Goal: Transaction & Acquisition: Purchase product/service

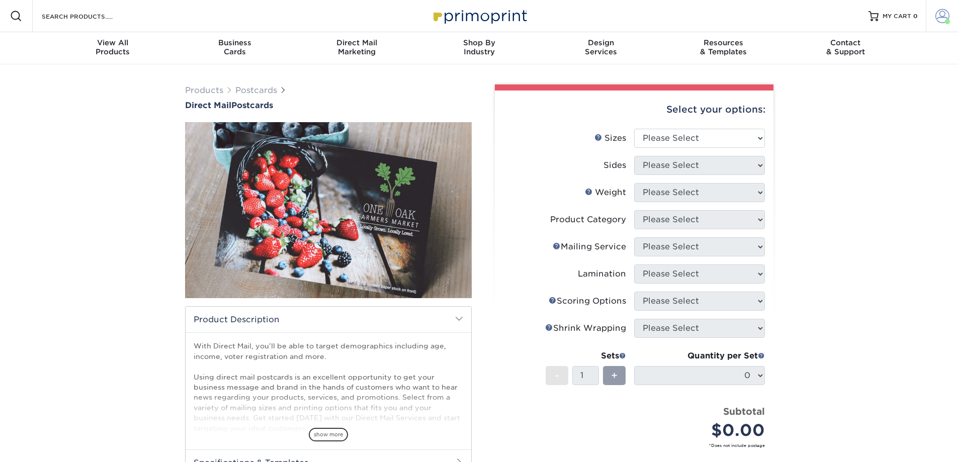
click at [938, 15] on span at bounding box center [943, 16] width 14 height 14
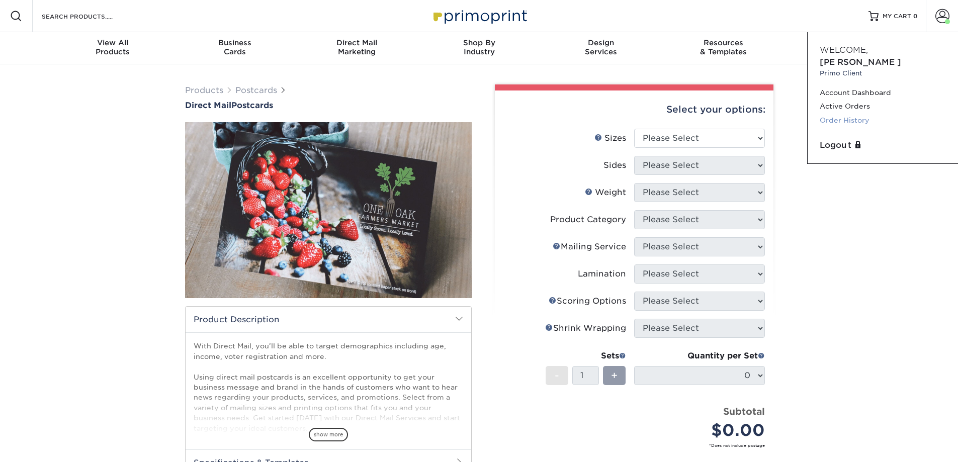
click at [846, 114] on link "Order History" at bounding box center [883, 121] width 126 height 14
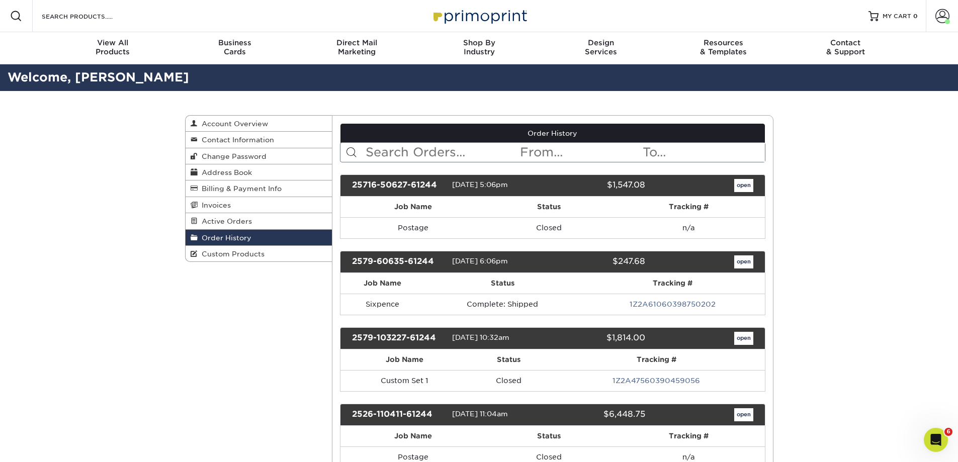
click at [408, 146] on input "text" at bounding box center [442, 152] width 154 height 19
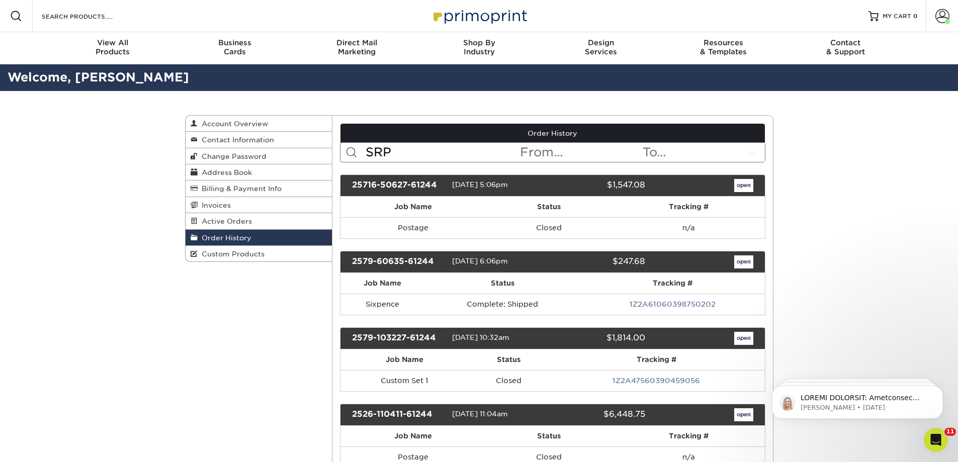
type input "SRP"
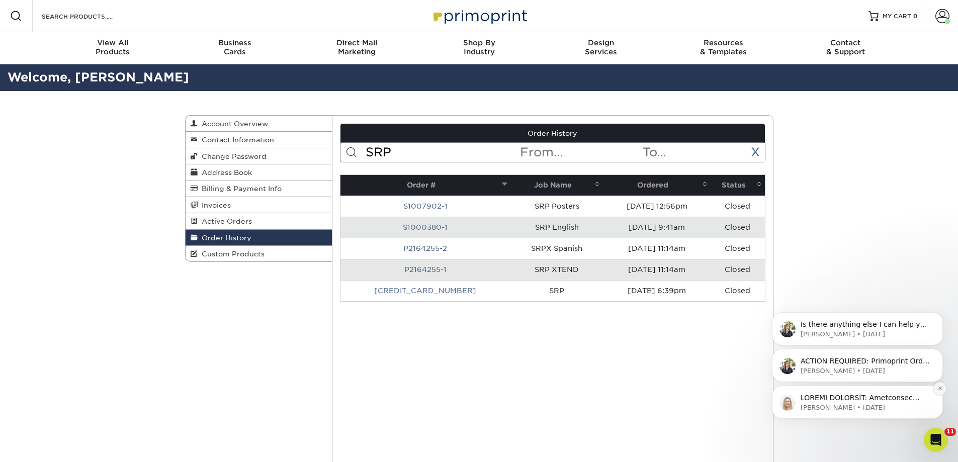
click at [939, 393] on button "Dismiss notification" at bounding box center [940, 388] width 13 height 13
click at [940, 391] on icon "Dismiss notification" at bounding box center [941, 389] width 6 height 6
click at [944, 388] on button "Dismiss notification" at bounding box center [940, 388] width 13 height 13
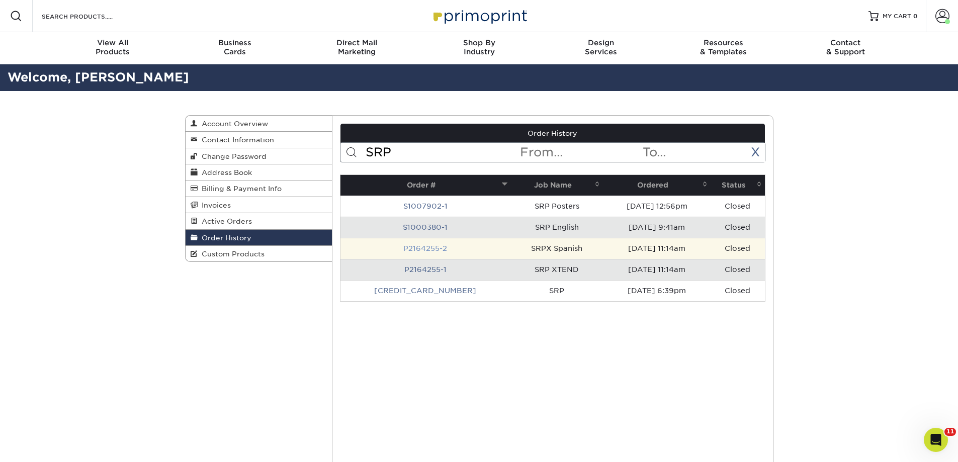
click at [416, 246] on link "P2164255-2" at bounding box center [426, 249] width 44 height 8
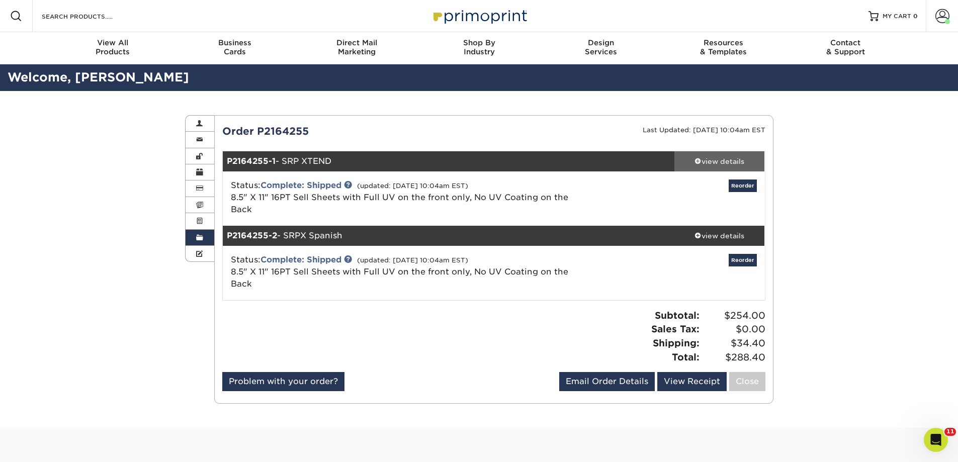
click at [713, 159] on div "view details" at bounding box center [720, 161] width 91 height 10
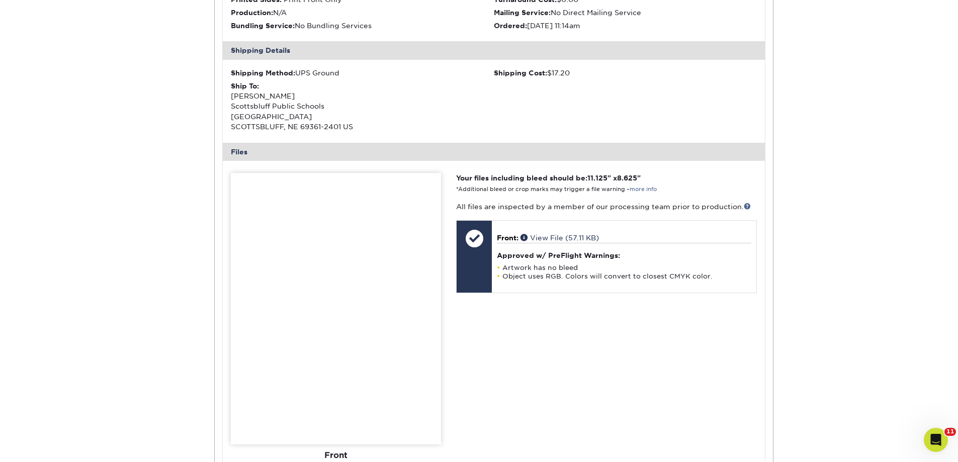
scroll to position [302, 0]
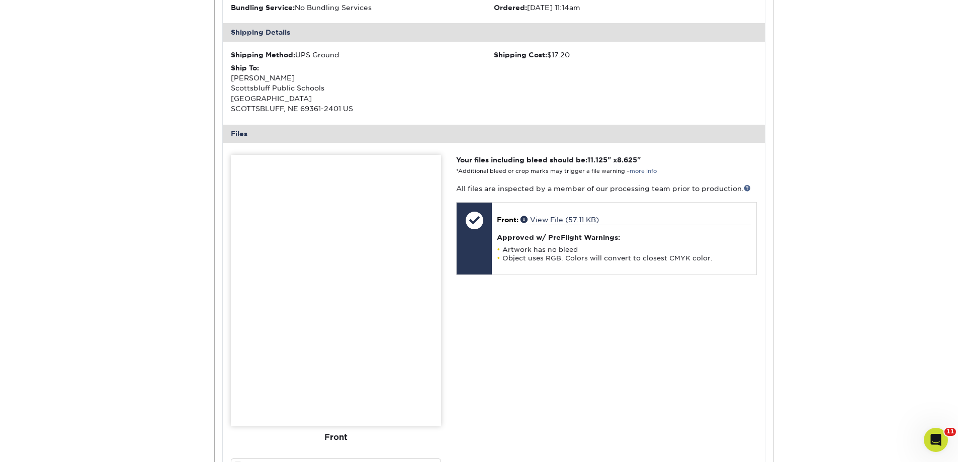
click at [364, 314] on img at bounding box center [336, 291] width 210 height 272
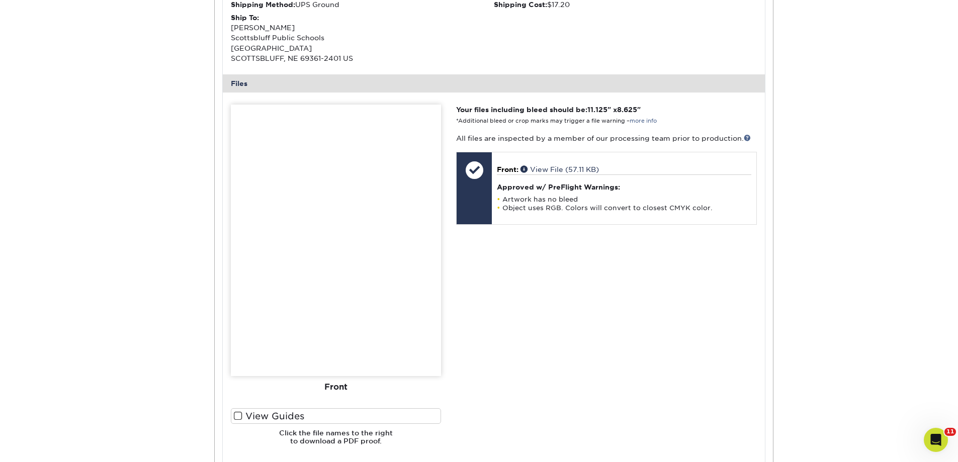
scroll to position [402, 0]
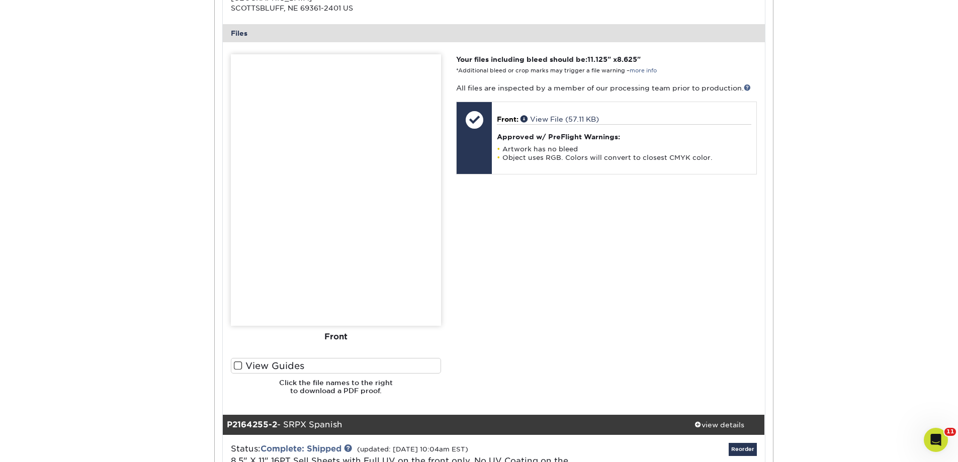
click at [333, 338] on div "Front" at bounding box center [336, 337] width 210 height 22
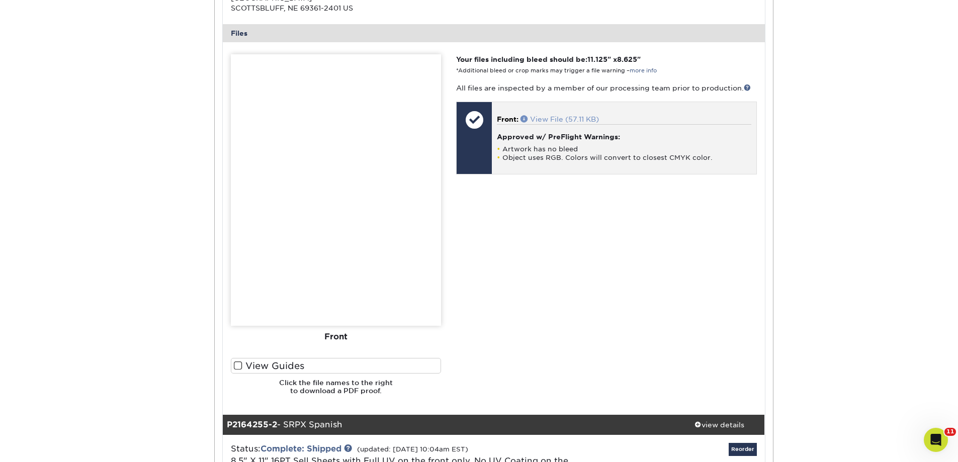
click at [568, 117] on link "View File (57.11 KB)" at bounding box center [560, 119] width 78 height 8
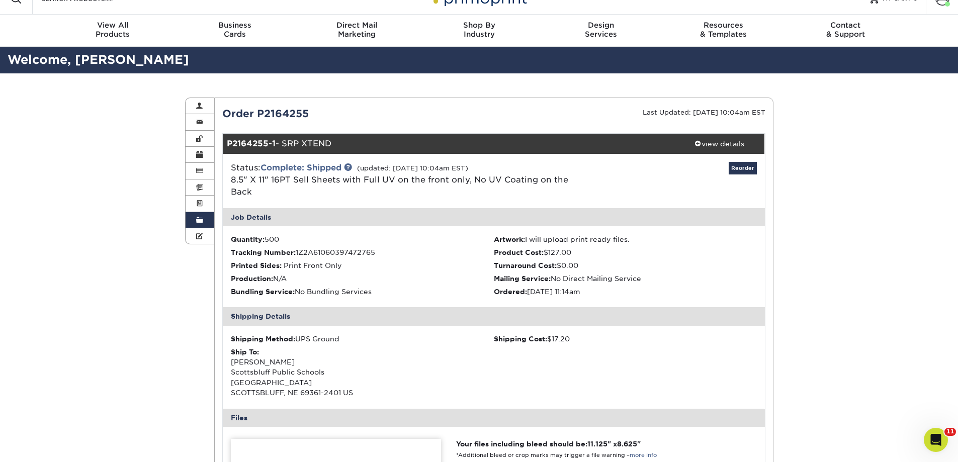
scroll to position [0, 0]
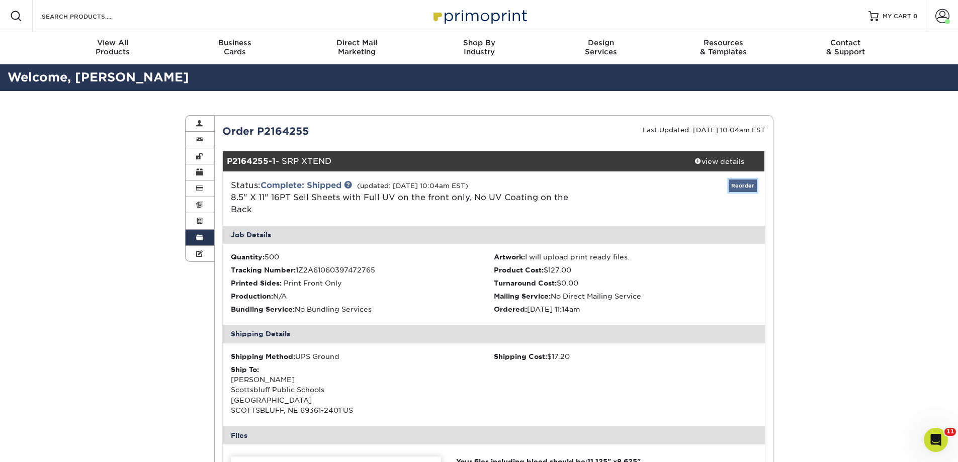
click at [741, 190] on link "Reorder" at bounding box center [743, 186] width 28 height 13
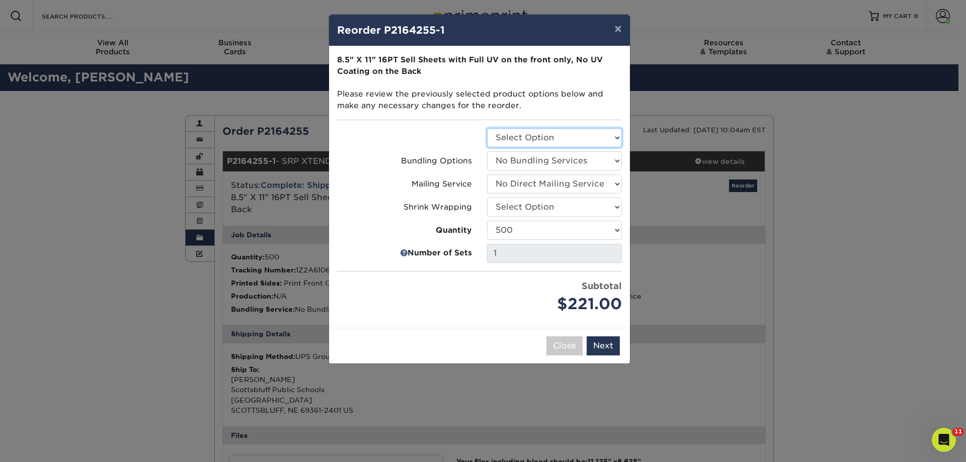
click at [556, 138] on select "Select Option Sell Sheets" at bounding box center [554, 137] width 135 height 19
select select "eddd4a87-9082-47bb-843b-3bca55f6c842"
click at [487, 128] on select "Select Option Sell Sheets" at bounding box center [554, 137] width 135 height 19
click at [557, 165] on select "Select Option No Bundling Services Yes, Bundles of 50 (+2 Days) Yes, Bundles of…" at bounding box center [554, 160] width 135 height 19
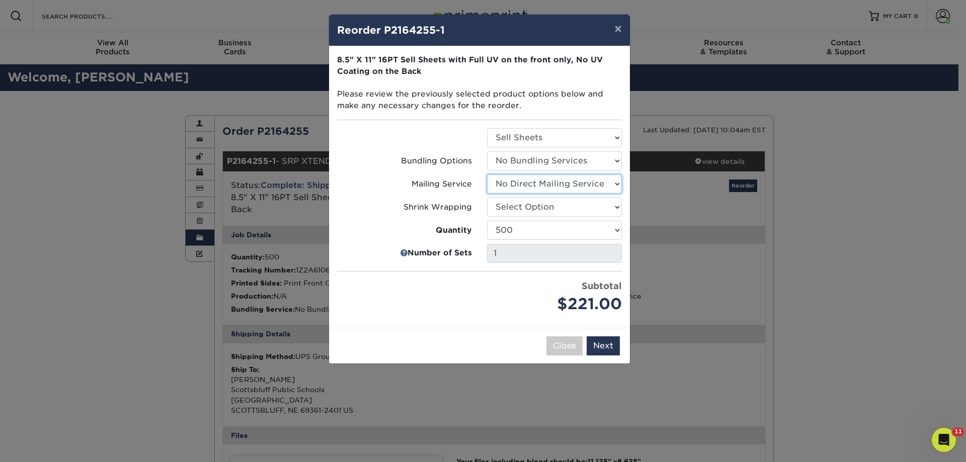
click at [552, 186] on select "Select Option No Direct Mailing Service No, I will mail/stamp/imprint Direct Ma…" at bounding box center [554, 184] width 135 height 19
click at [551, 208] on select "Select Option Shrink Wrap 100 Per Package No Shrink Wrapping Shrink Wrap 50 Per…" at bounding box center [554, 207] width 135 height 19
select select "c8749376-e7da-41d0-b3dc-647faf84d907"
click at [487, 198] on select "Select Option Shrink Wrap 100 Per Package No Shrink Wrapping Shrink Wrap 50 Per…" at bounding box center [554, 207] width 135 height 19
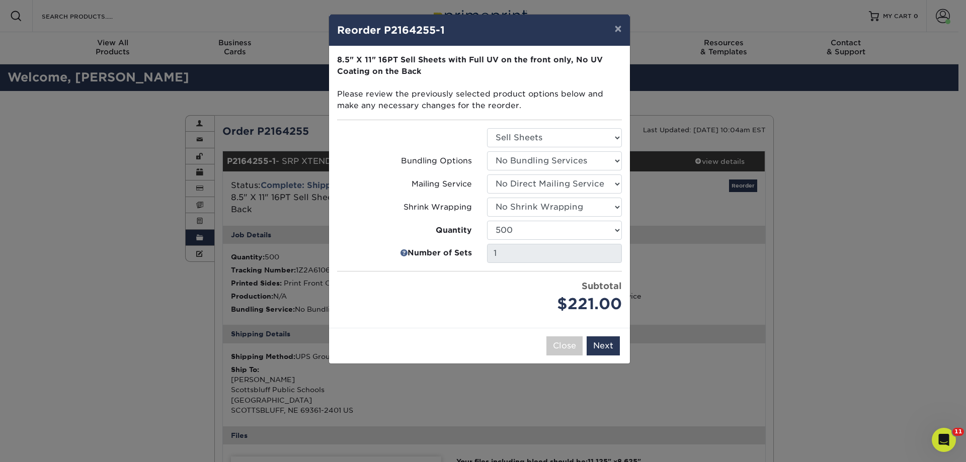
click at [544, 240] on ul "Select Option Sell Sheets Bundling Options Select Option No Bundling Services 1…" at bounding box center [479, 222] width 285 height 188
click at [543, 230] on select "100 250 500 1000 2500 5000 7500 10000 15000 20000 25000 30000 35000 40000 45000…" at bounding box center [554, 230] width 135 height 19
click at [487, 221] on select "100 250 500 1000 2500 5000 7500 10000 15000 20000 25000 30000 35000 40000 45000…" at bounding box center [554, 230] width 135 height 19
click at [569, 237] on select "100 250 500 1000 2500 5000 7500 10000 15000 20000 25000 30000 35000 40000 45000…" at bounding box center [554, 230] width 135 height 19
click at [487, 221] on select "100 250 500 1000 2500 5000 7500 10000 15000 20000 25000 30000 35000 40000 45000…" at bounding box center [554, 230] width 135 height 19
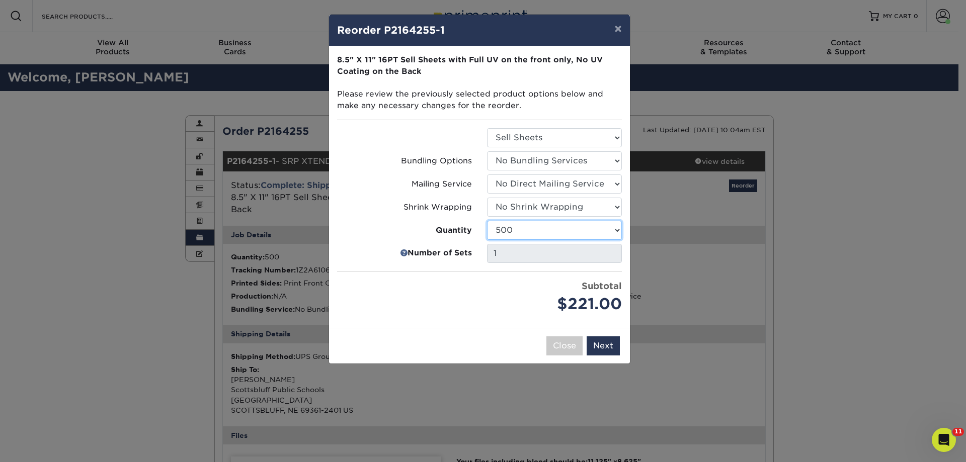
click at [533, 224] on select "100 250 500 1000 2500 5000 7500 10000 15000 20000 25000 30000 35000 40000 45000…" at bounding box center [554, 230] width 135 height 19
select select "6237a36b-b046-4ef6-8fed-6cb9c22a5ece"
click at [487, 221] on select "100 250 500 1000 2500 5000 7500 10000 15000 20000 25000 30000 35000 40000 45000…" at bounding box center [554, 230] width 135 height 19
click at [520, 315] on div "$164.00" at bounding box center [554, 304] width 135 height 23
click at [612, 349] on button "Next" at bounding box center [603, 346] width 33 height 19
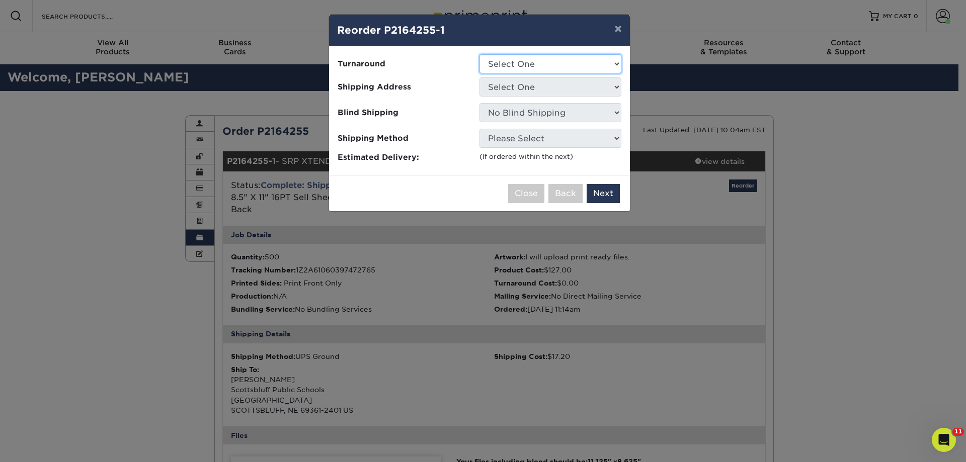
click at [561, 64] on select "Select One 2-4 Business Days 2 Day Next Business Day" at bounding box center [550, 63] width 142 height 19
select select "a069c71e-ab38-451a-995f-17097e37c559"
click at [479, 54] on select "Select One 2-4 Business Days 2 Day Next Business Day" at bounding box center [550, 63] width 142 height 19
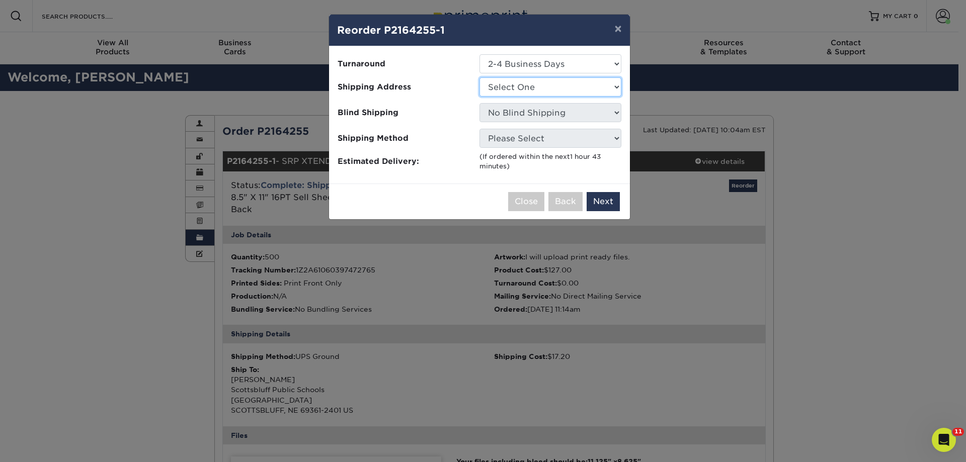
click at [562, 89] on select "Select One DL FB Foundation Home SEC U Way BBDC UW Work" at bounding box center [550, 86] width 142 height 19
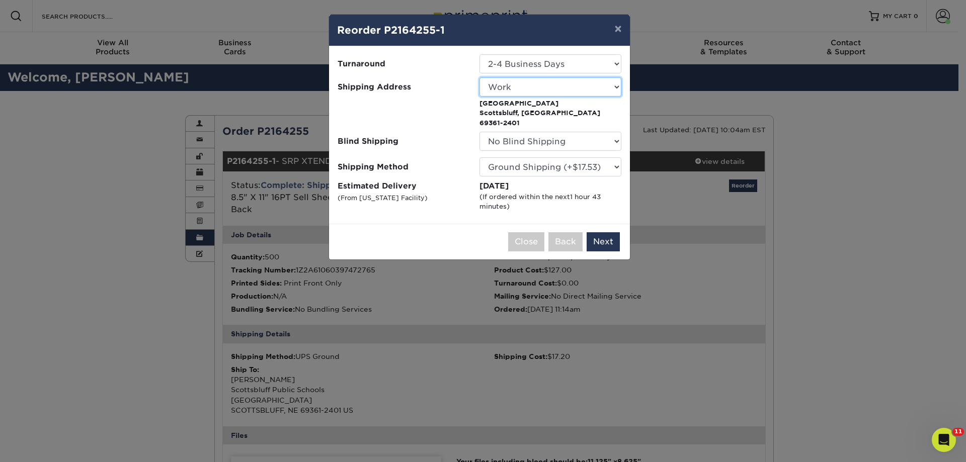
click at [558, 83] on select "Select One DL FB Foundation Home SEC U Way BBDC UW Work" at bounding box center [550, 86] width 142 height 19
select select "283839"
click at [555, 132] on select "No Blind Shipping DL FB Foundation Home SEC U Way BBDC UW Work" at bounding box center [550, 141] width 142 height 19
click at [560, 157] on select "Please Select Ground Shipping (+$17.53) 3 Day Shipping Service (+$31.67) 2 Day …" at bounding box center [550, 166] width 142 height 19
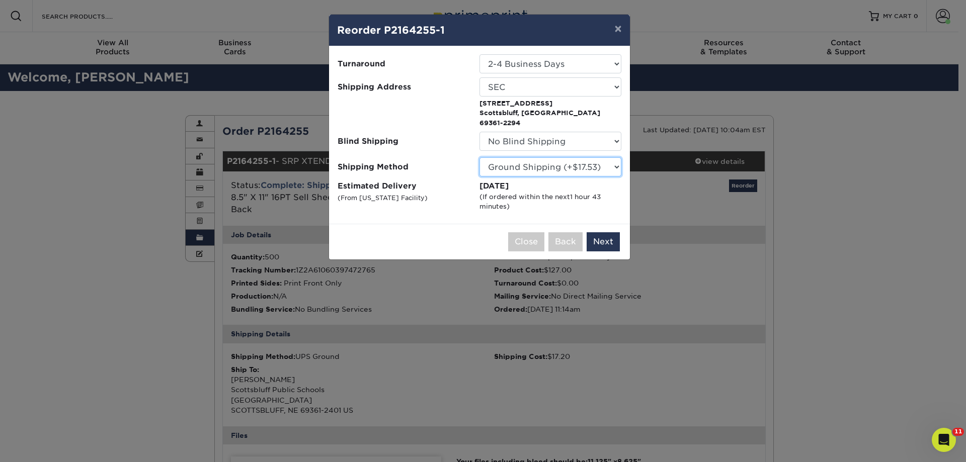
click at [560, 157] on select "Please Select Ground Shipping (+$17.53) 3 Day Shipping Service (+$31.67) 2 Day …" at bounding box center [550, 166] width 142 height 19
click at [611, 234] on button "Next" at bounding box center [603, 241] width 33 height 19
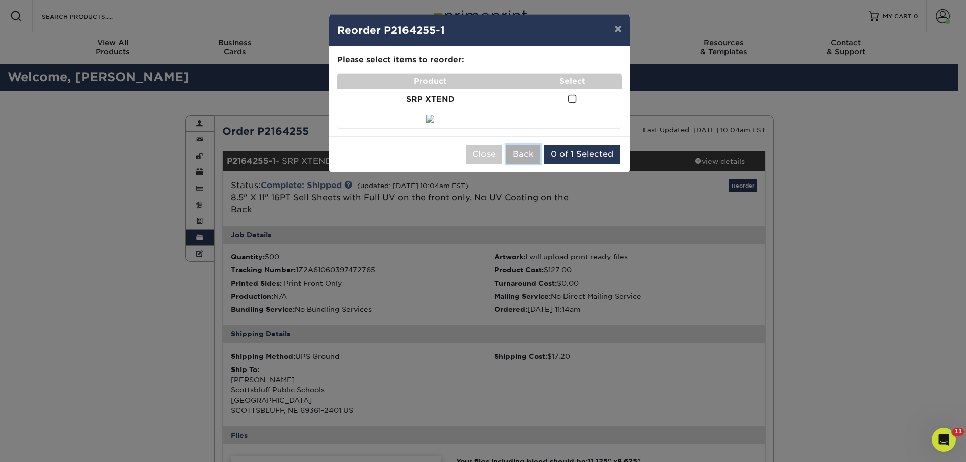
click at [516, 154] on button "Back" at bounding box center [523, 154] width 34 height 19
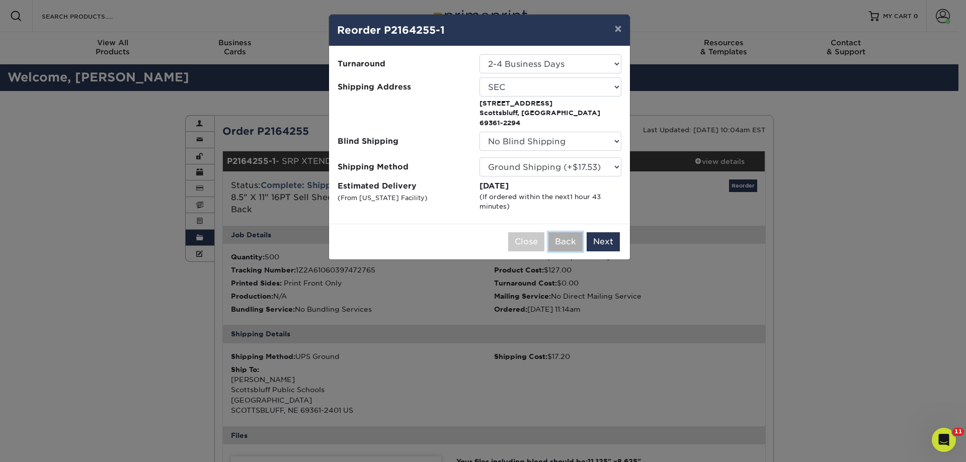
click at [571, 236] on button "Back" at bounding box center [565, 241] width 34 height 19
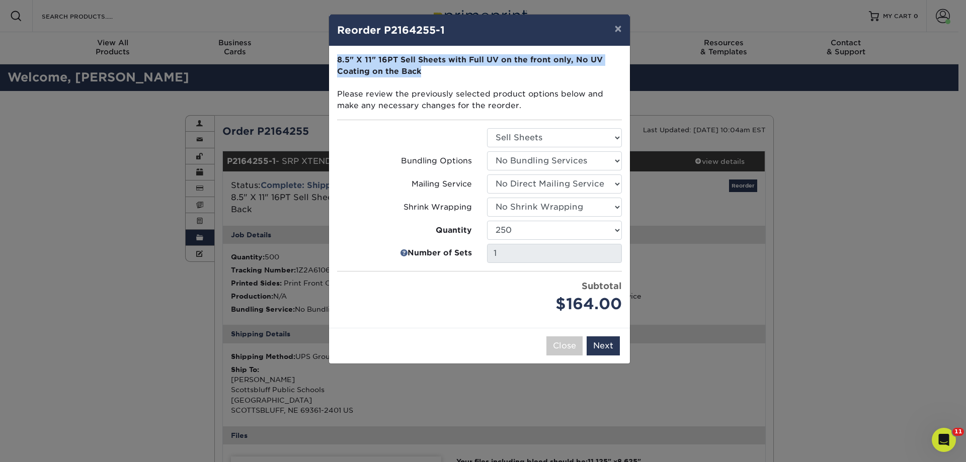
drag, startPoint x: 433, startPoint y: 69, endPoint x: 337, endPoint y: 50, distance: 98.5
click at [337, 50] on div "Please select all options to continue. Only quantities that can be shipped to t…" at bounding box center [479, 187] width 301 height 282
copy strong "8.5" X 11" 16PT Sell Sheets with Full UV on the front only, No UV Coating on th…"
click at [620, 27] on button "×" at bounding box center [617, 29] width 23 height 28
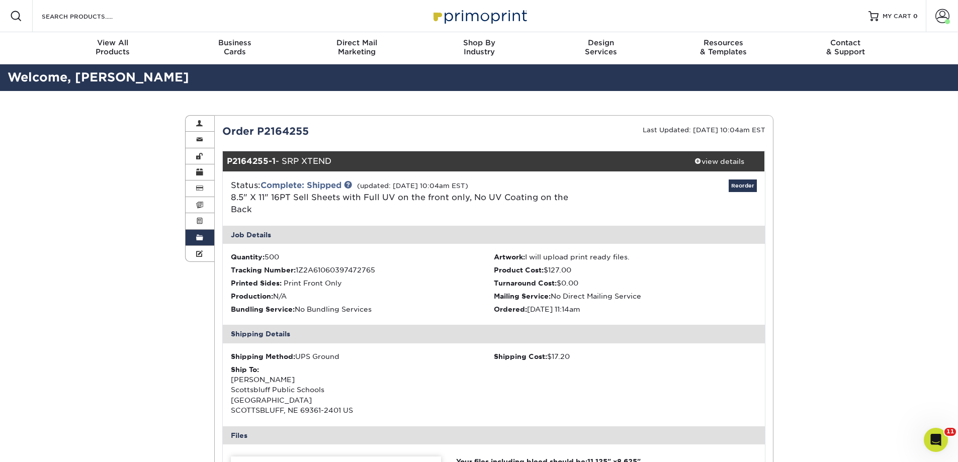
click at [15, 18] on span at bounding box center [16, 16] width 12 height 12
paste input "8.5" X 11" 16PT Sell Sheets with Full UV on the front only, No UV Coating on th…"
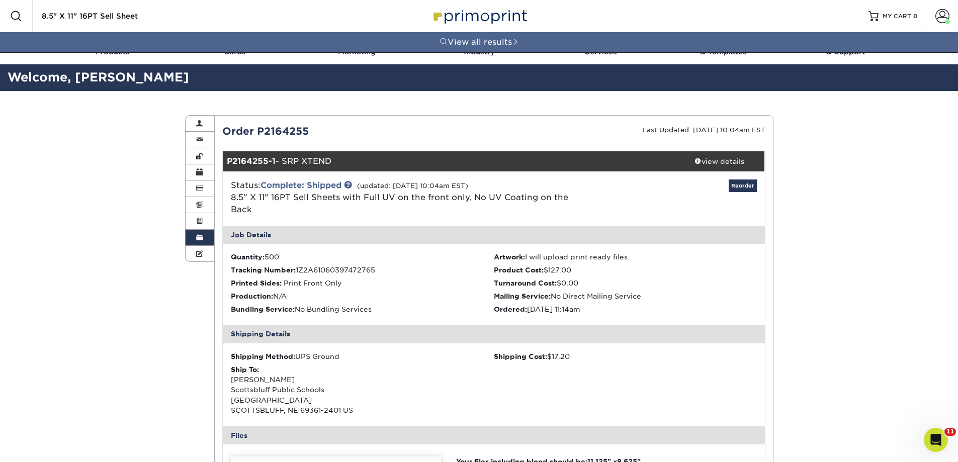
scroll to position [0, 1]
paste input "s with Full UV on the front only, No UV Coating on the Back"
type input "8.5" X 11" 16PT Sell Sheets with Full UV on the front only, No UV Coating on th…"
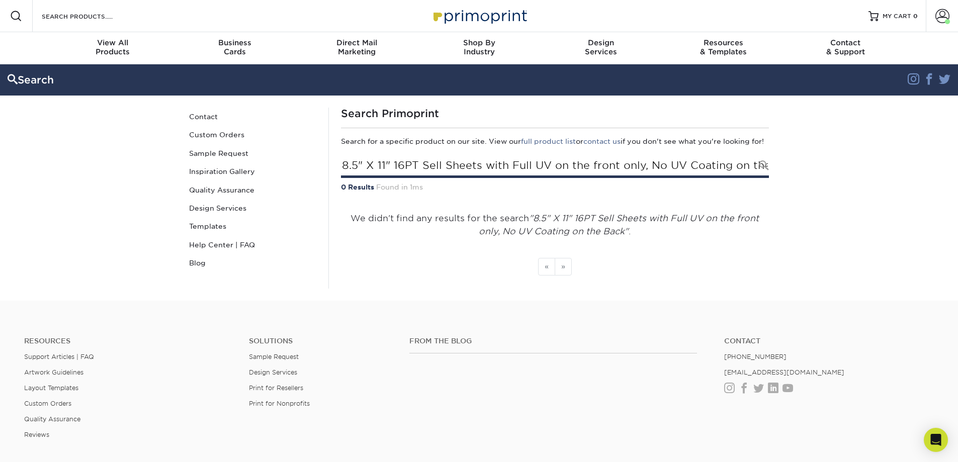
click at [452, 174] on input "8.5" X 11" 16PT Sell Sheets with Full UV on the front only, No UV Coating on th…" at bounding box center [555, 166] width 428 height 23
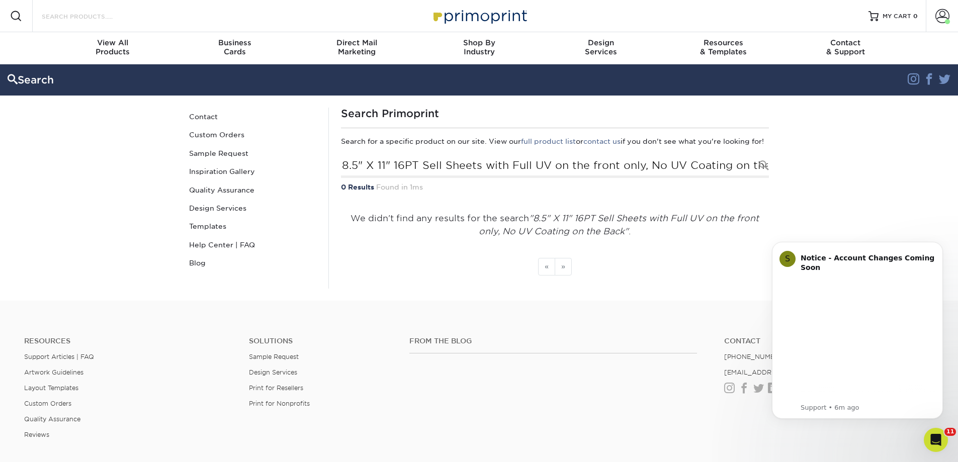
click at [110, 17] on input "Search Products" at bounding box center [90, 16] width 98 height 12
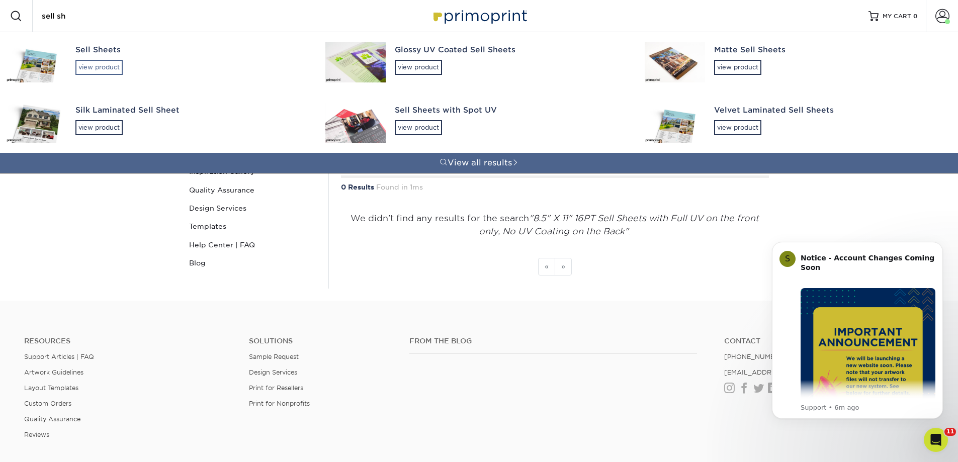
type input "sell sh"
click at [100, 64] on div "view product" at bounding box center [98, 67] width 47 height 15
